Goal: Transaction & Acquisition: Purchase product/service

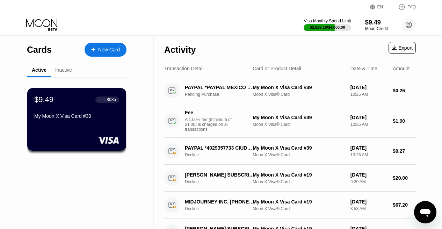
click at [223, 39] on div "Activity Export" at bounding box center [290, 48] width 252 height 24
click at [373, 30] on div "Moon Credit" at bounding box center [376, 28] width 23 height 5
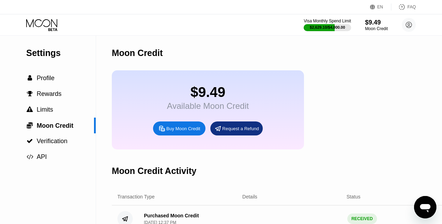
click at [191, 131] on div "Buy Moon Credit" at bounding box center [183, 128] width 34 height 6
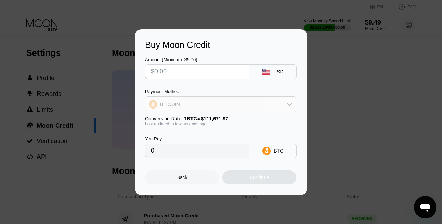
click at [228, 102] on div "BITCOIN" at bounding box center [220, 104] width 151 height 14
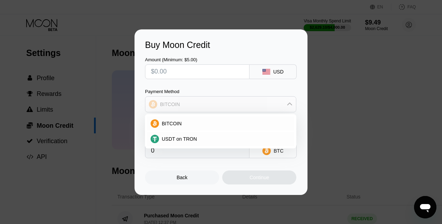
click at [228, 102] on div "BITCOIN" at bounding box center [220, 104] width 151 height 14
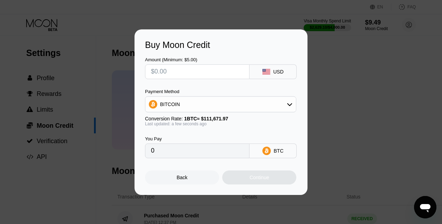
click at [217, 74] on input "text" at bounding box center [197, 72] width 93 height 14
click at [195, 181] on div "Back" at bounding box center [182, 177] width 74 height 14
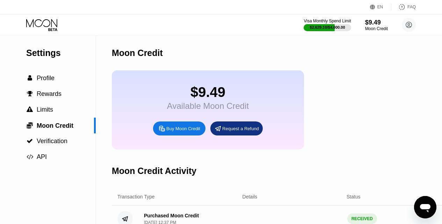
click at [369, 115] on div "$9.49 Available Moon Credit Buy Moon Credit Request a Refund" at bounding box center [294, 109] width 365 height 79
click at [368, 22] on div "$9.49" at bounding box center [376, 22] width 23 height 7
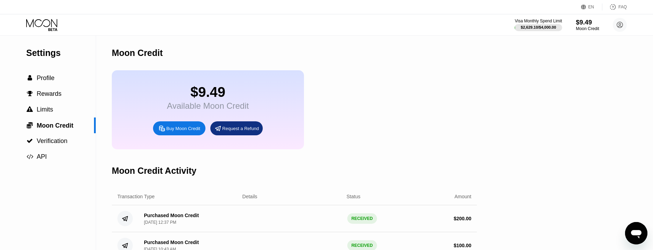
click at [586, 26] on div "$9.49" at bounding box center [587, 22] width 23 height 7
click at [583, 19] on div "$9.49" at bounding box center [587, 22] width 23 height 7
click at [176, 130] on div "Buy Moon Credit" at bounding box center [179, 128] width 52 height 14
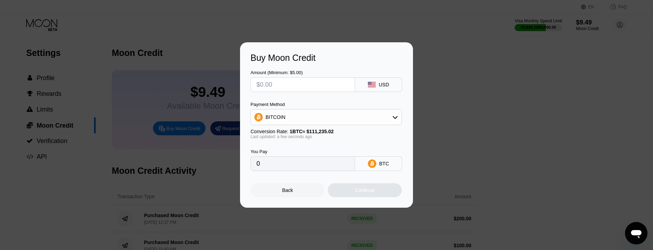
click at [313, 87] on input "text" at bounding box center [303, 85] width 93 height 14
click at [356, 116] on div "BITCOIN" at bounding box center [326, 117] width 151 height 14
click at [329, 152] on div "USDT on TRON" at bounding box center [331, 152] width 132 height 6
type input "0.00"
click at [301, 88] on input "text" at bounding box center [303, 85] width 93 height 14
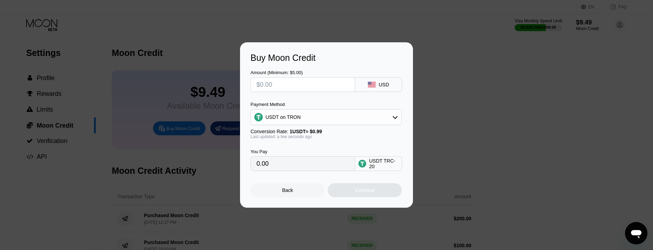
click at [301, 88] on input "text" at bounding box center [303, 85] width 93 height 14
type input "$200"
type input "202.02"
click at [345, 191] on div "Continue" at bounding box center [365, 190] width 74 height 14
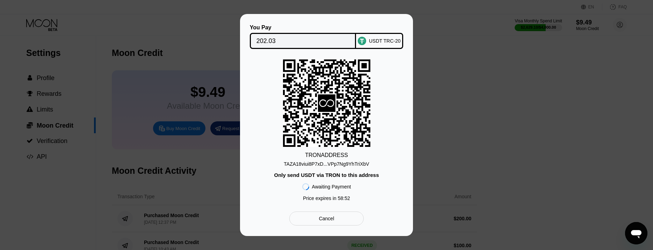
click at [328, 165] on div "TAZA18viui8P7xD...VPp7Ng9YhTriXbV" at bounding box center [326, 164] width 85 height 6
